Goal: Use online tool/utility: Use online tool/utility

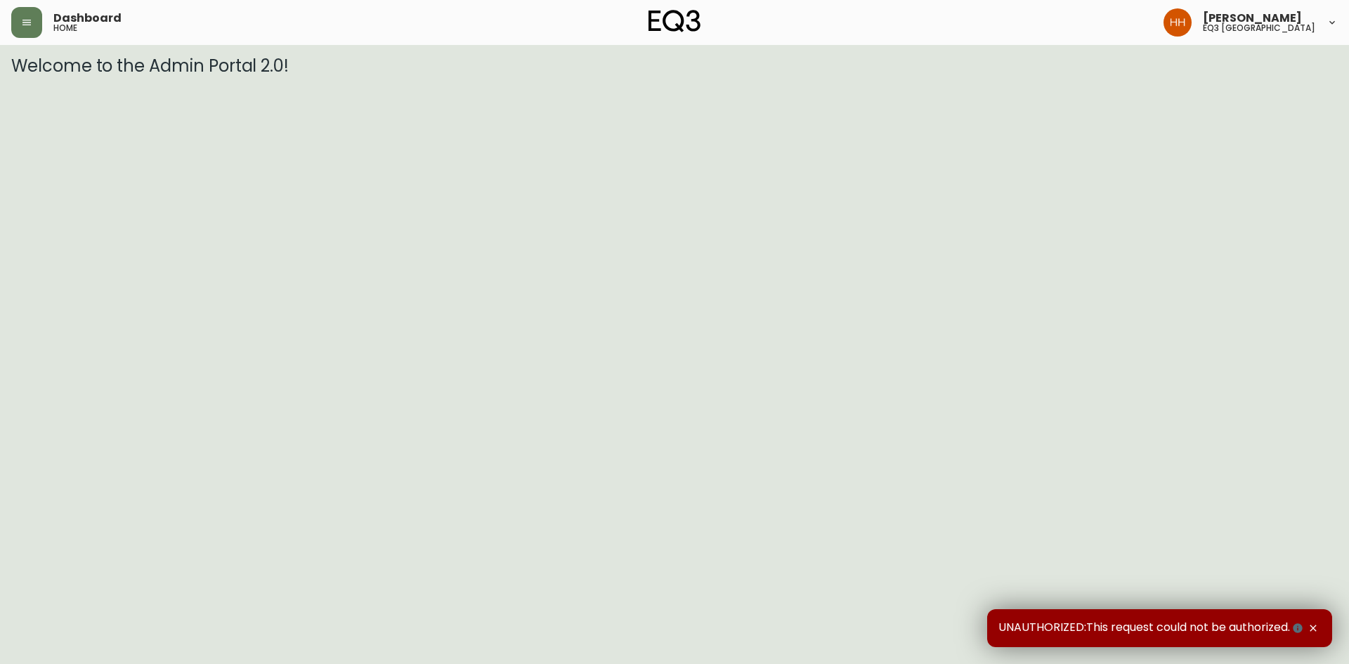
click at [42, 20] on div "Dashboard home" at bounding box center [232, 22] width 442 height 31
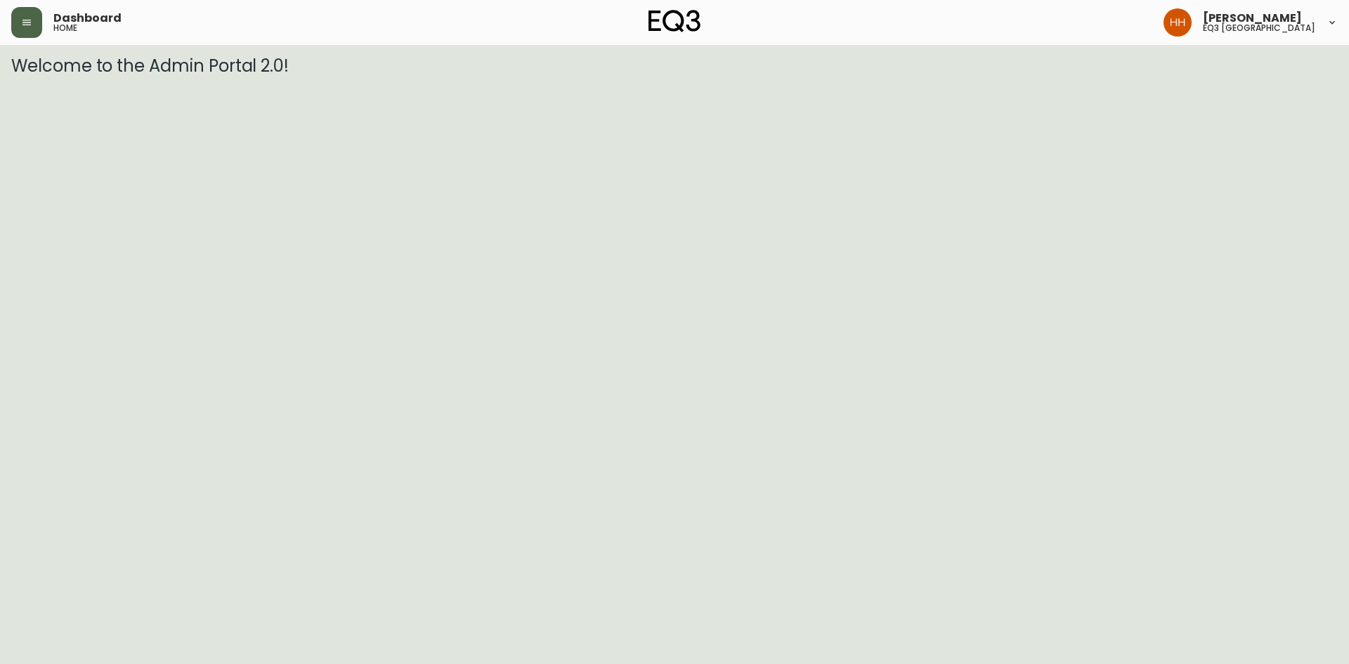
click at [37, 30] on button "button" at bounding box center [26, 22] width 31 height 31
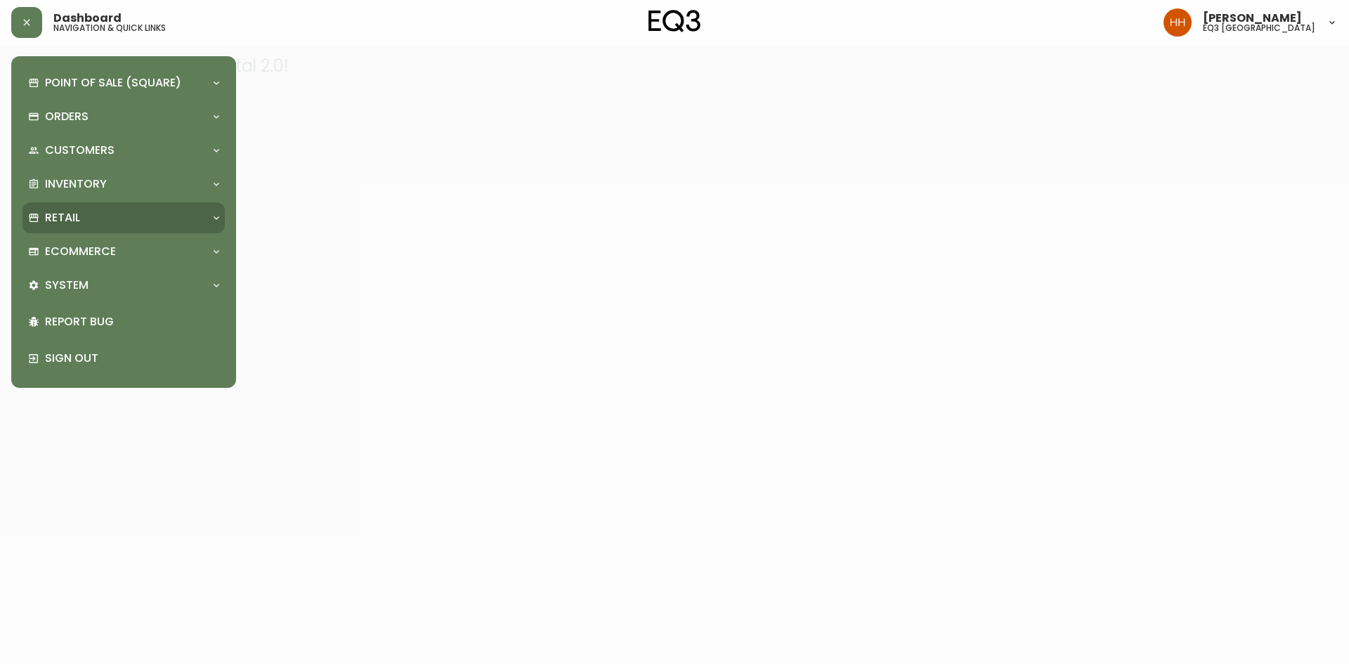
click at [77, 216] on p "Retail" at bounding box center [62, 217] width 35 height 15
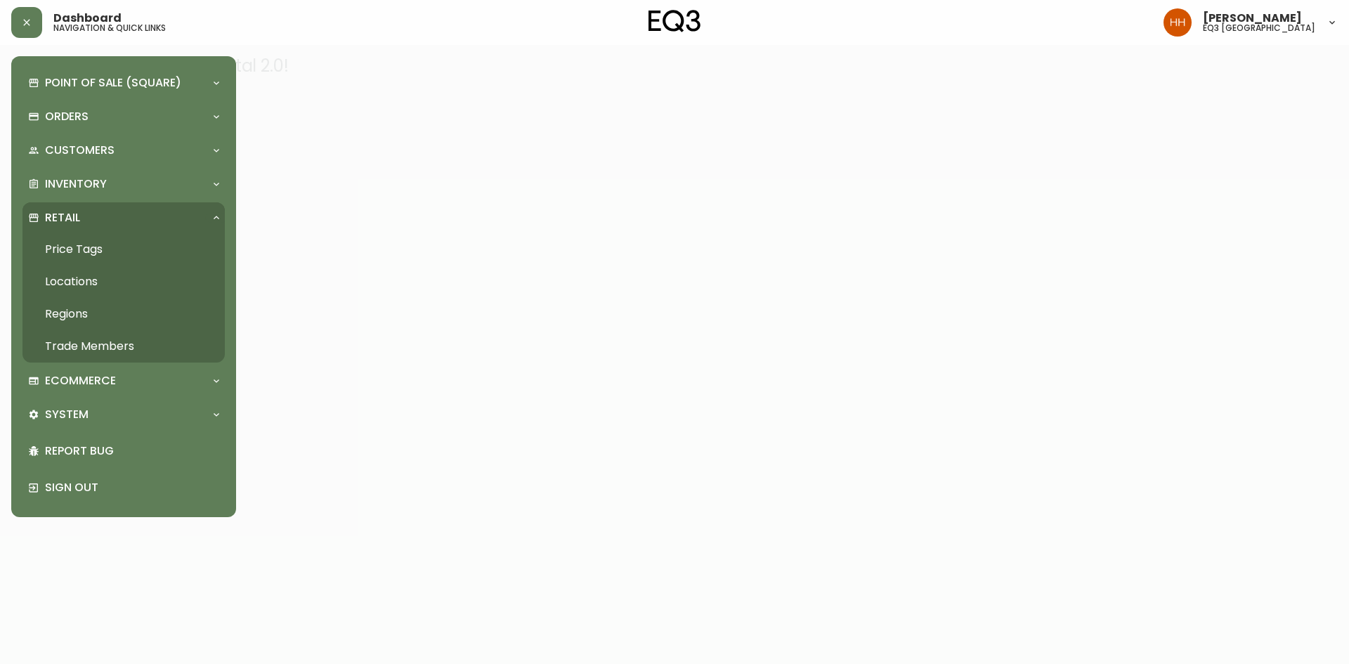
click at [108, 258] on link "Price Tags" at bounding box center [123, 249] width 202 height 32
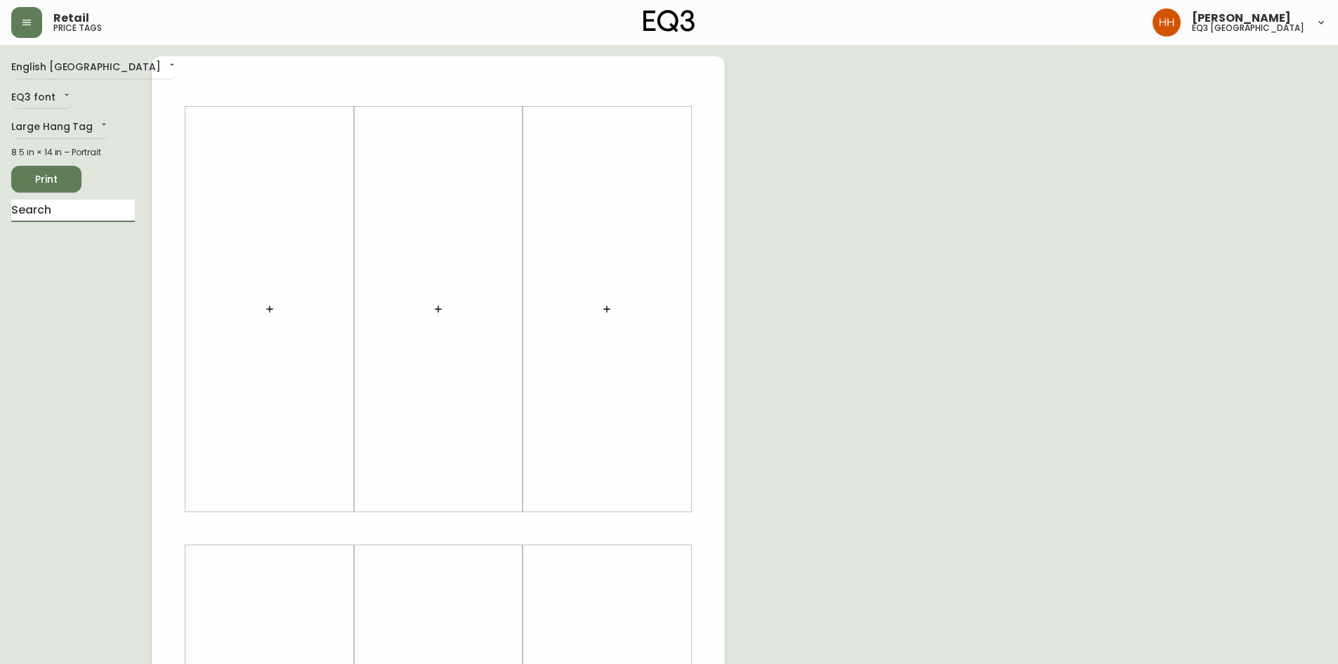
drag, startPoint x: 89, startPoint y: 219, endPoint x: 144, endPoint y: 195, distance: 60.1
click at [89, 219] on input "text" at bounding box center [73, 210] width 124 height 22
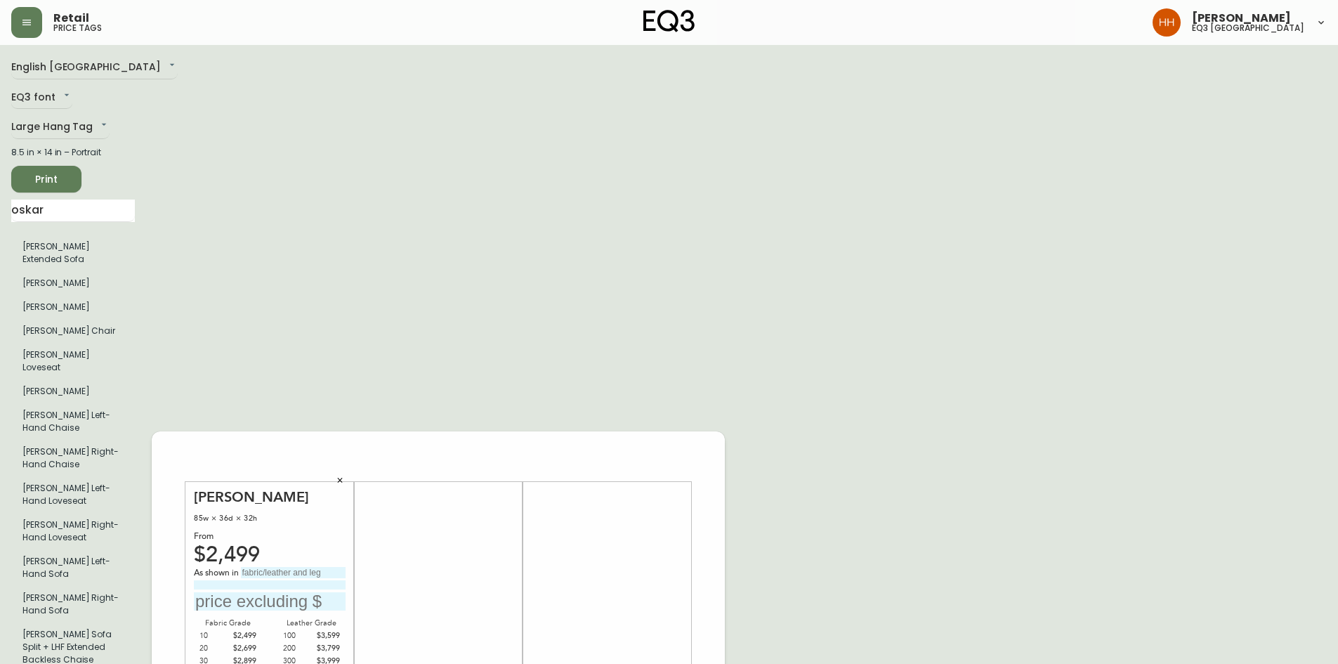
click at [336, 476] on icon "button" at bounding box center [340, 480] width 8 height 8
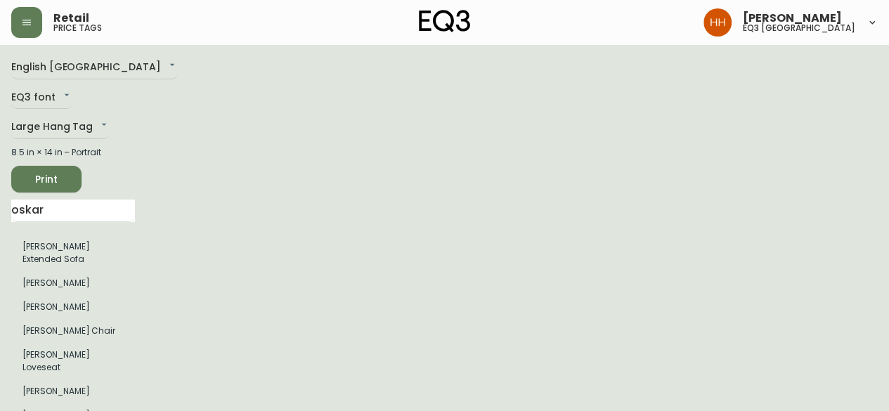
drag, startPoint x: 72, startPoint y: 202, endPoint x: -51, endPoint y: 233, distance: 126.1
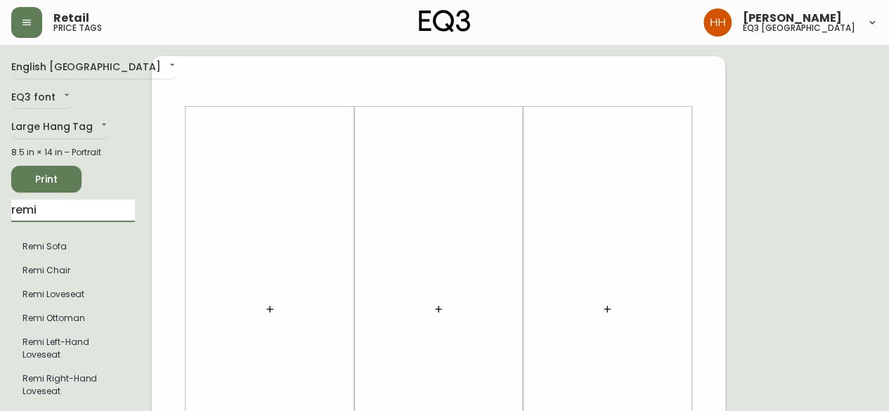
type input "remi"
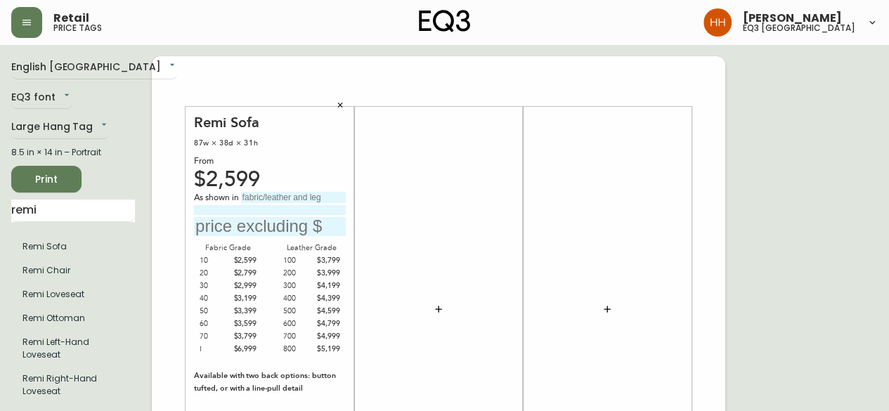
click at [268, 194] on input "text" at bounding box center [293, 197] width 105 height 11
type input "Valley Cream"
type input "Grade 30 Fabric"
type input "$2999"
click at [419, 262] on div at bounding box center [438, 309] width 152 height 391
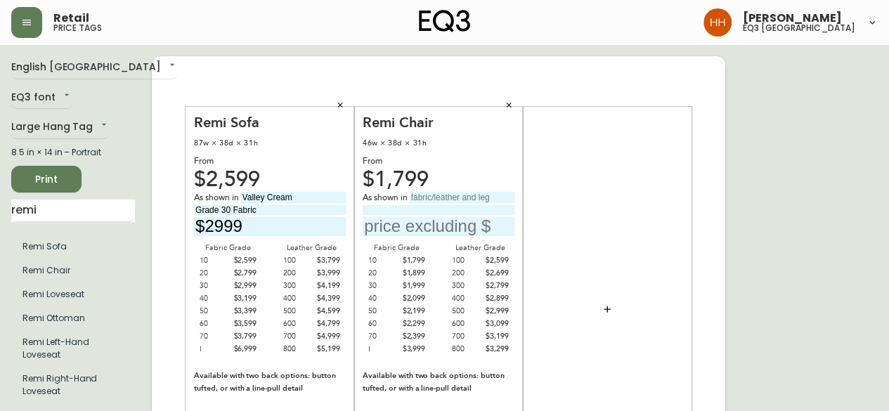
click at [507, 105] on icon "button" at bounding box center [508, 105] width 8 height 8
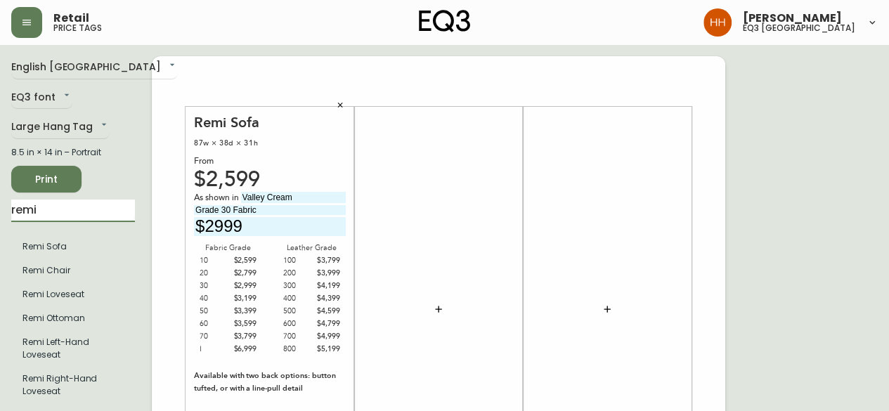
drag, startPoint x: 11, startPoint y: 212, endPoint x: -102, endPoint y: 212, distance: 113.1
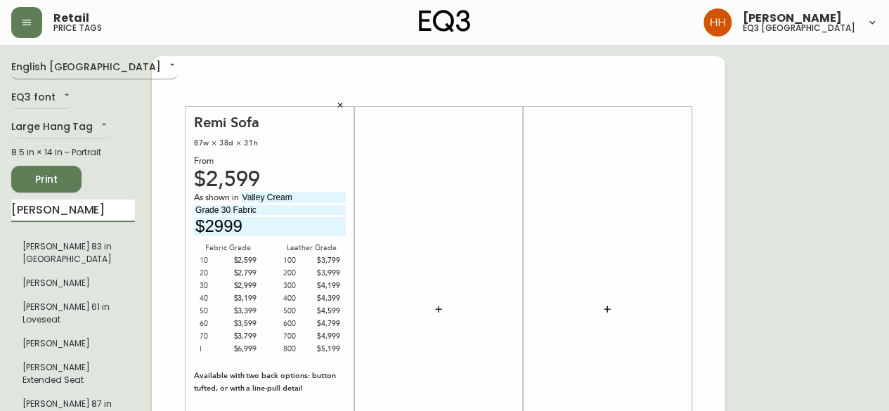
type input "[PERSON_NAME]"
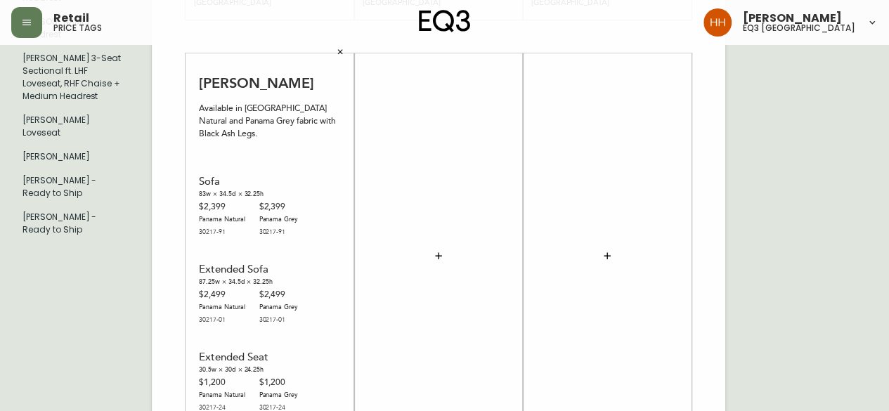
scroll to position [421, 0]
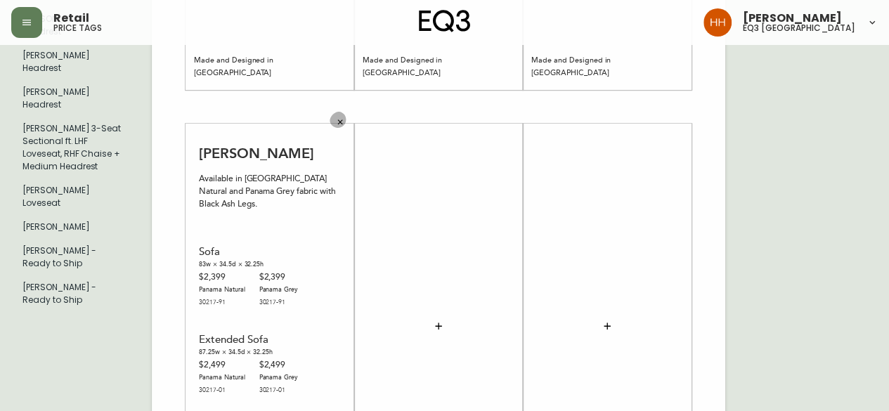
click at [343, 126] on icon "button" at bounding box center [340, 122] width 8 height 8
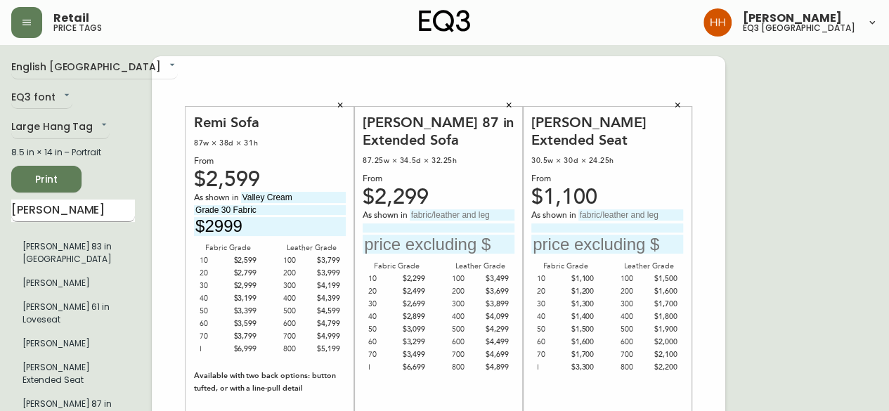
scroll to position [0, 0]
click at [446, 210] on input "text" at bounding box center [462, 214] width 105 height 11
type input "Panama Natural"
type input "Grade 20 Fabric"
click at [407, 244] on input "text" at bounding box center [438, 244] width 152 height 19
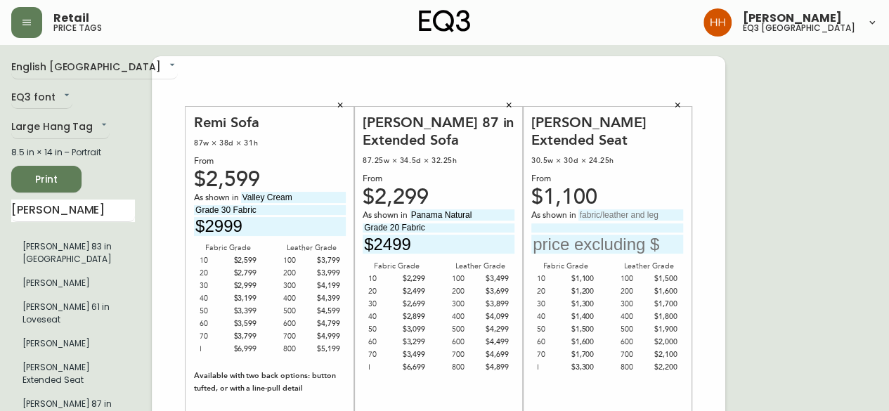
type input "$2499"
click at [661, 209] on input "text" at bounding box center [630, 214] width 105 height 11
type input "Panama Natural"
type input "Grade 20 Fabric"
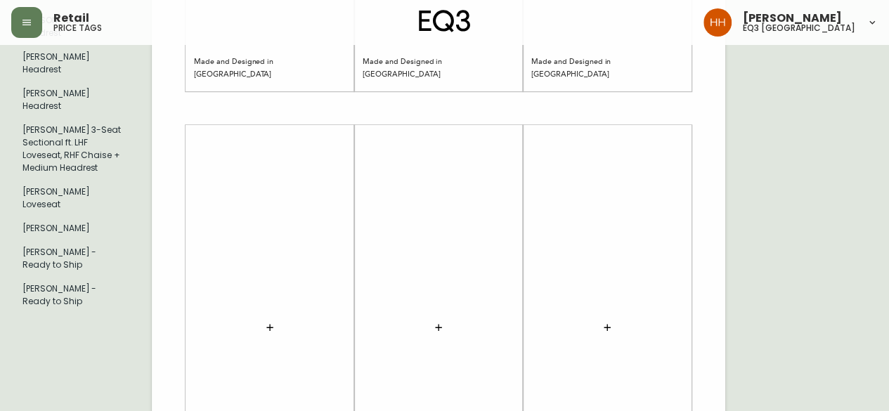
scroll to position [421, 0]
type input "$1200"
click at [267, 333] on button "button" at bounding box center [270, 326] width 28 height 28
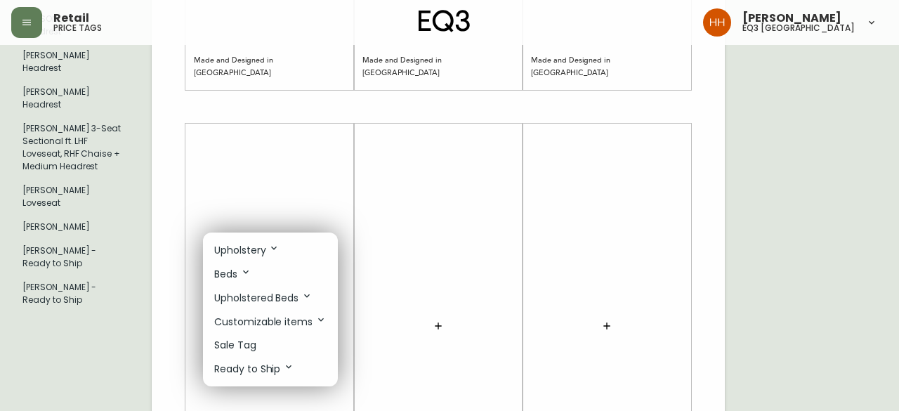
click at [464, 318] on div at bounding box center [449, 205] width 899 height 411
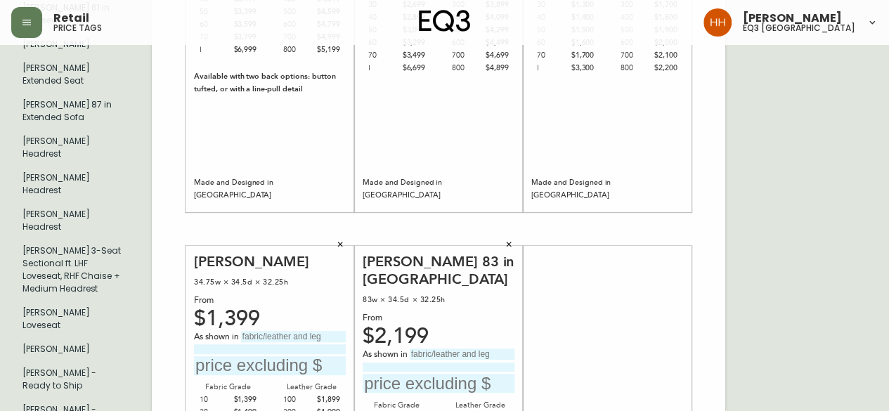
scroll to position [492, 0]
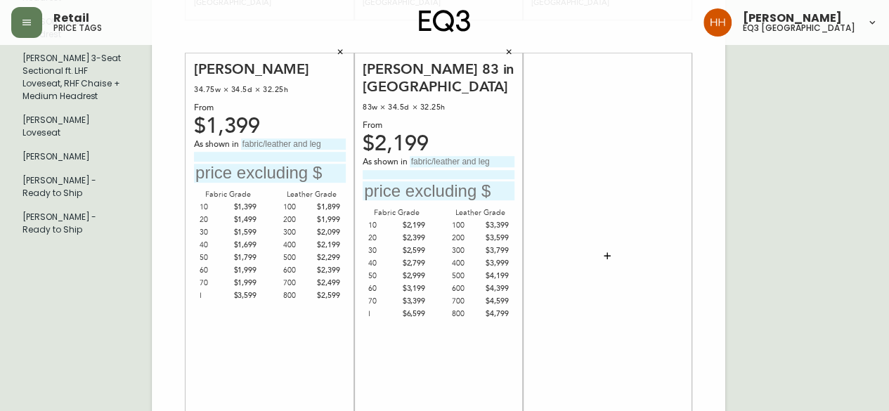
click at [296, 140] on input "text" at bounding box center [293, 143] width 105 height 11
type input "Paloma Deer"
click at [322, 157] on input at bounding box center [270, 156] width 152 height 9
type input "Grade 800 Leather"
type input "$2599"
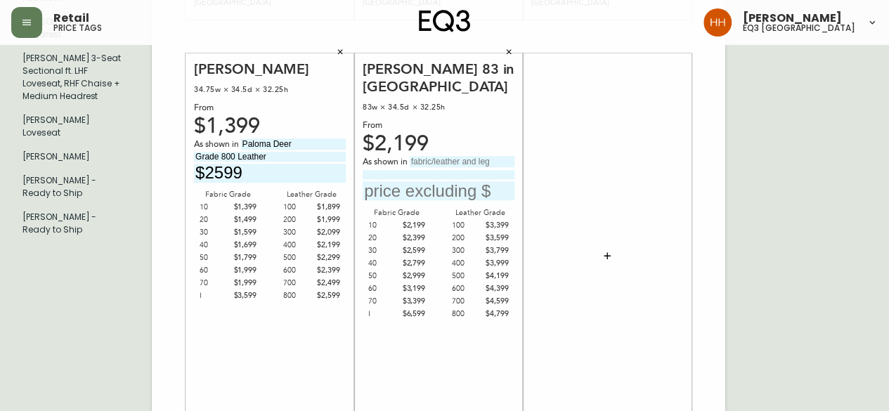
click at [426, 137] on div "[PERSON_NAME] 83 in Sofa 83w × 34.5d × 32.25h From $2,199 As shown in Fabric Gr…" at bounding box center [438, 255] width 152 height 391
click at [433, 156] on input "text" at bounding box center [462, 161] width 105 height 11
type input "[PERSON_NAME] Forest Green"
type input "Grade 70 Fabric"
type input "$2"
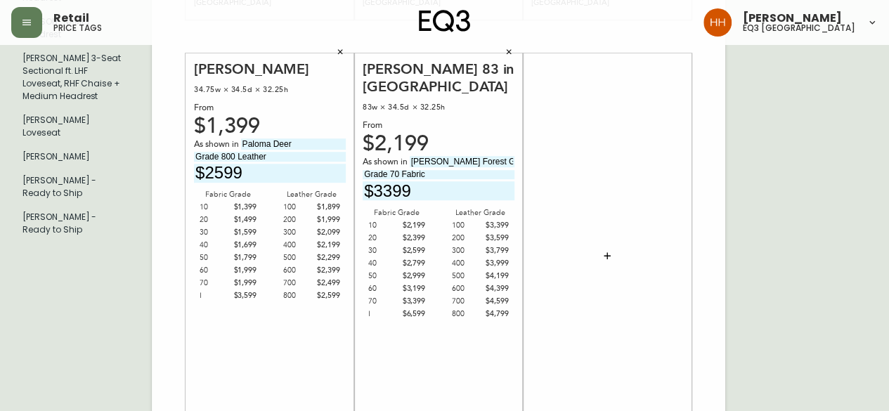
type input "$3399"
click at [545, 362] on div at bounding box center [607, 255] width 152 height 391
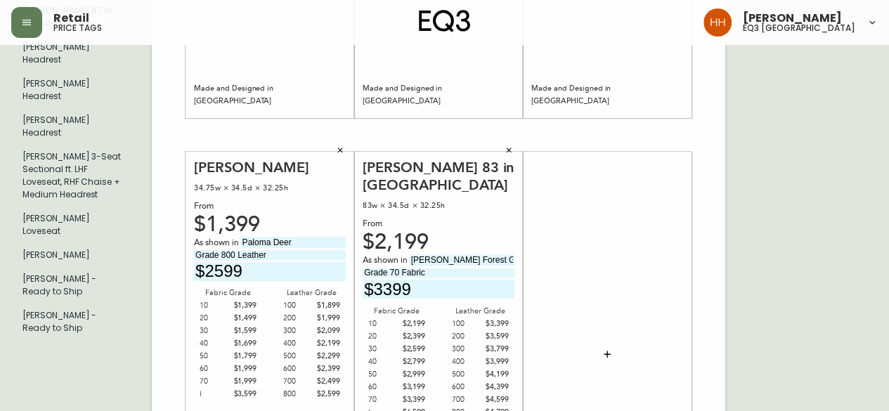
scroll to position [351, 0]
